Goal: Obtain resource: Download file/media

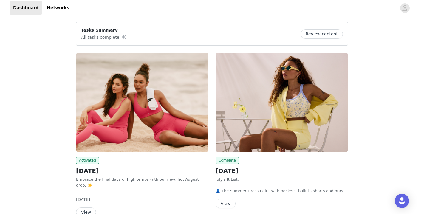
scroll to position [60, 0]
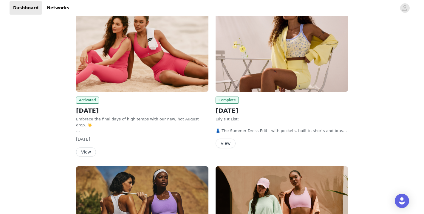
click at [85, 151] on button "View" at bounding box center [86, 152] width 20 height 10
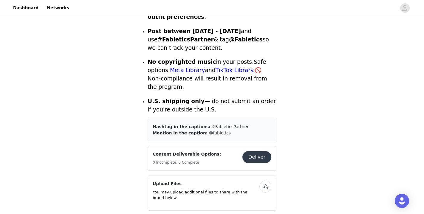
scroll to position [234, 0]
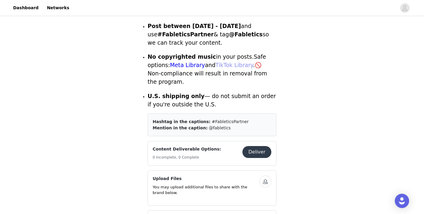
click at [215, 62] on link "TikTok Library" at bounding box center [234, 65] width 38 height 6
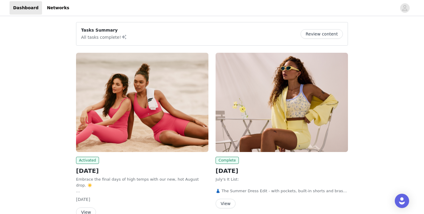
scroll to position [37, 0]
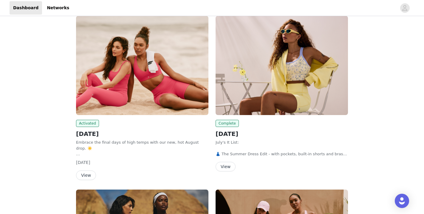
click at [83, 178] on button "View" at bounding box center [86, 175] width 20 height 10
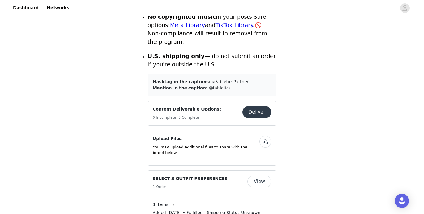
scroll to position [298, 0]
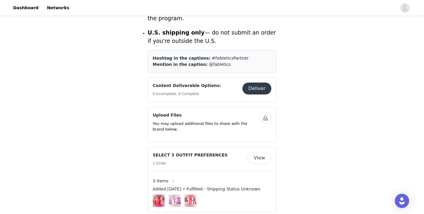
click at [169, 176] on button "button" at bounding box center [173, 181] width 10 height 10
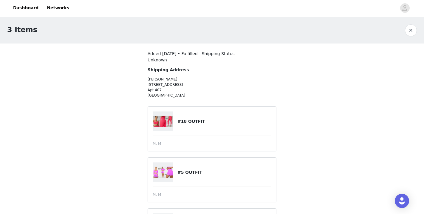
click at [156, 142] on span "M, M" at bounding box center [156, 143] width 8 height 5
click at [161, 133] on article "#18 OUTFIT M, M" at bounding box center [211, 128] width 129 height 45
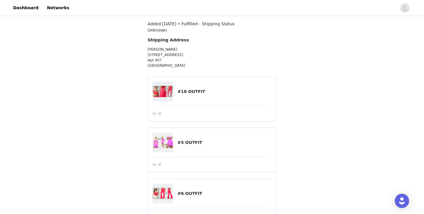
scroll to position [52, 0]
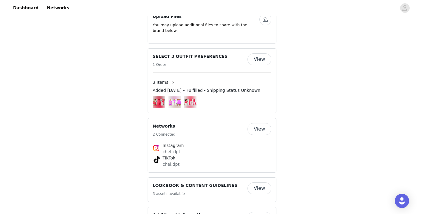
scroll to position [475, 0]
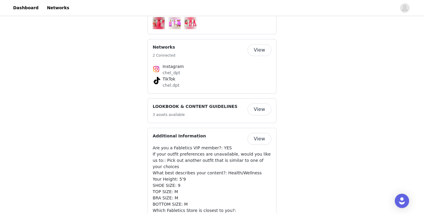
click at [262, 103] on button "View" at bounding box center [259, 109] width 24 height 12
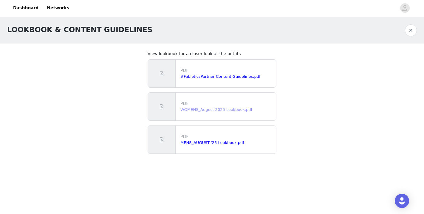
click at [201, 110] on link "WOMENS_August 2025 Lookbook.pdf" at bounding box center [216, 109] width 72 height 4
